Goal: Communication & Community: Ask a question

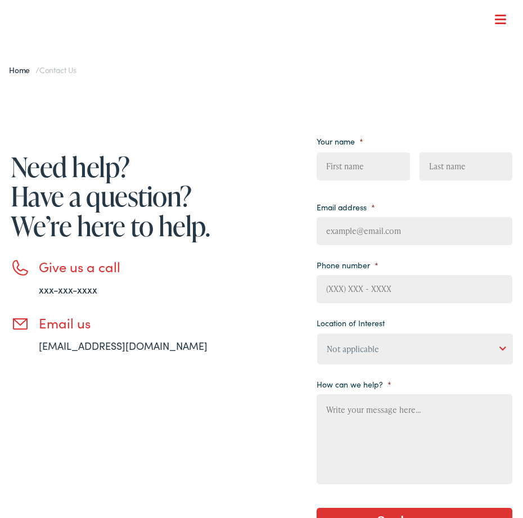
type input "ivqlbmdzCHRMtBlo"
type input "oSEFQGQVXXZO"
type input "[EMAIL_ADDRESS][DOMAIN_NAME]"
type input "TPmDxEYFx"
type input "WSFEShjTa"
